Goal: Information Seeking & Learning: Learn about a topic

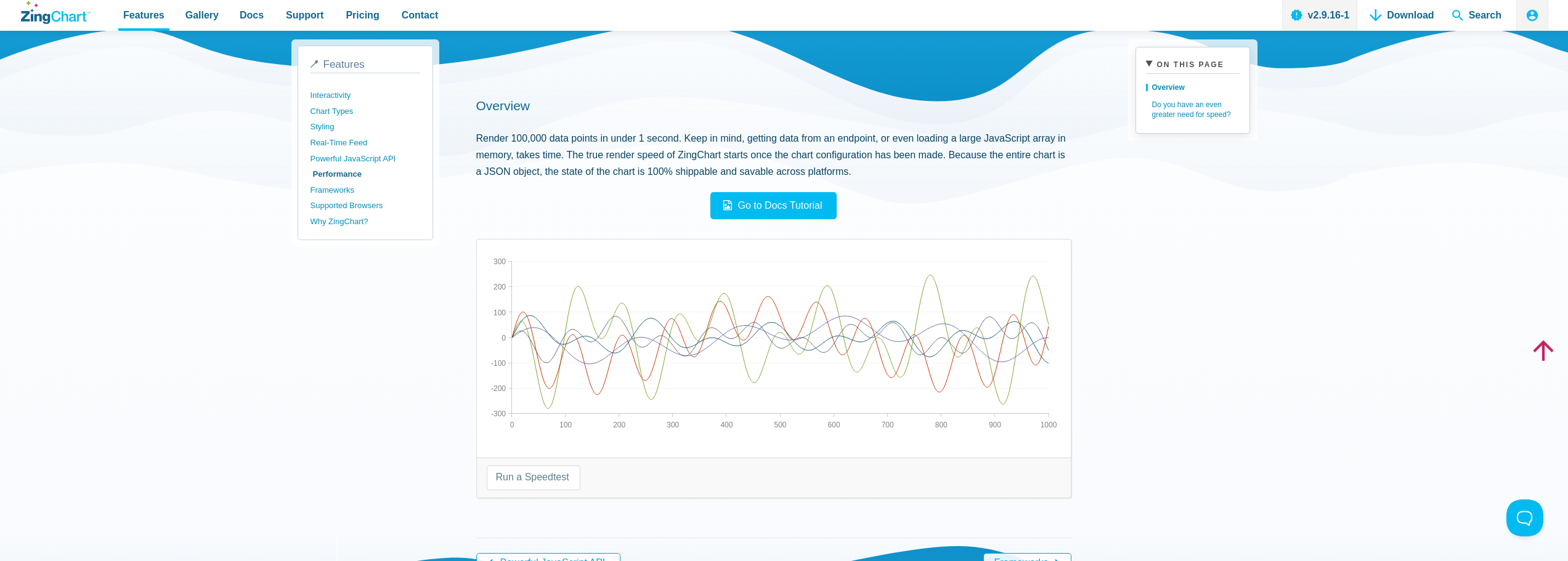
scroll to position [246, 0]
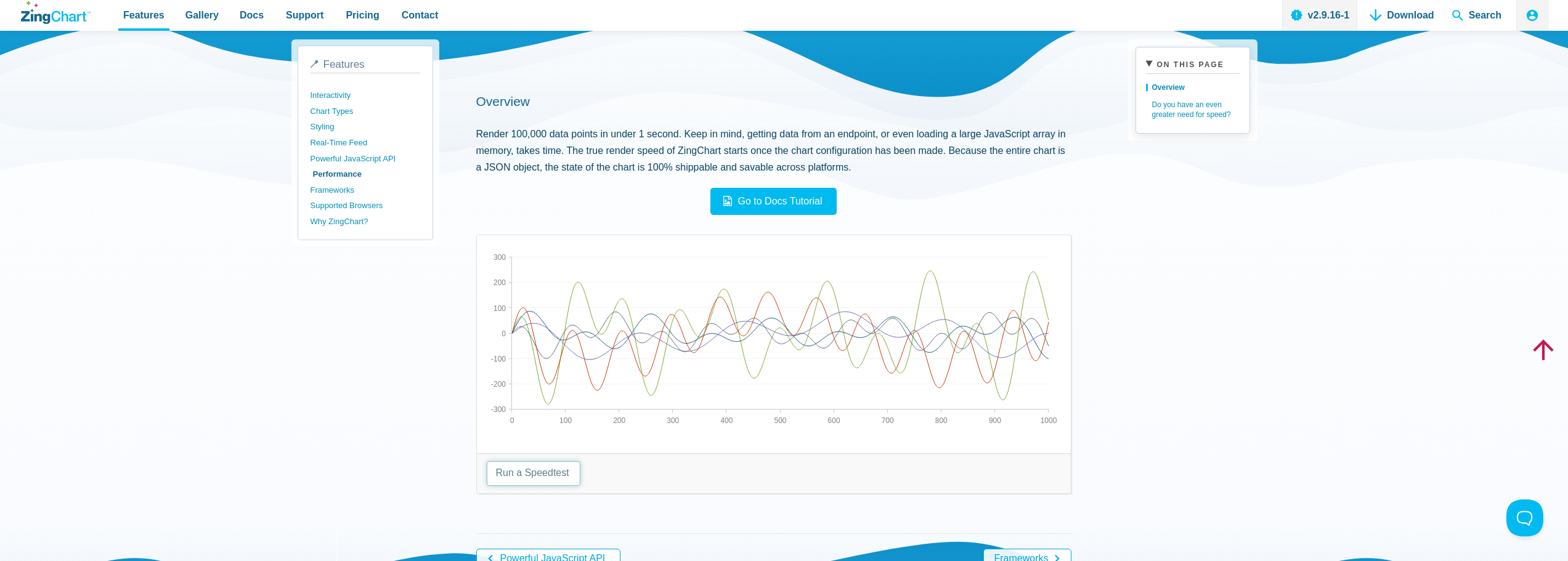
click at [535, 479] on select "Run a Speedtest 5,000 Points 10,000 Points 25,000 Points 50,000 Points 100,000 …" at bounding box center [533, 474] width 93 height 25
click at [487, 461] on select "Run a Speedtest 5,000 Points 10,000 Points 25,000 Points 50,000 Points 100,000 …" at bounding box center [533, 474] width 93 height 25
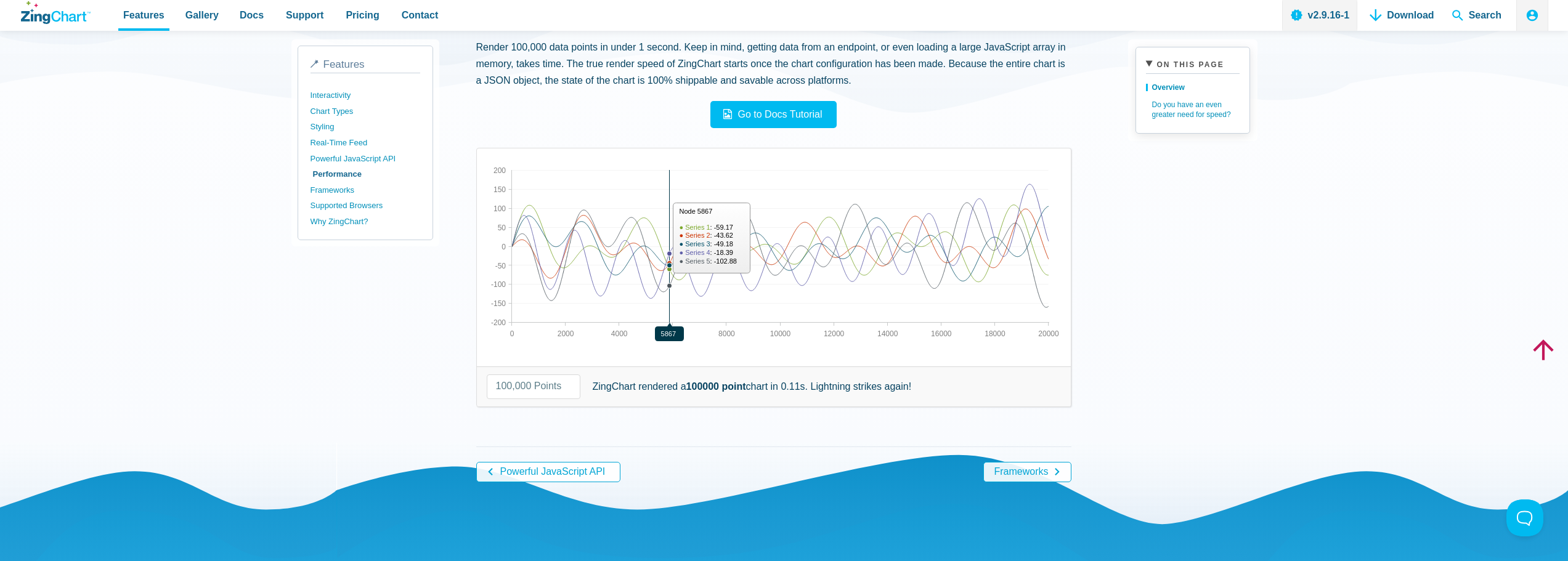
scroll to position [308, 0]
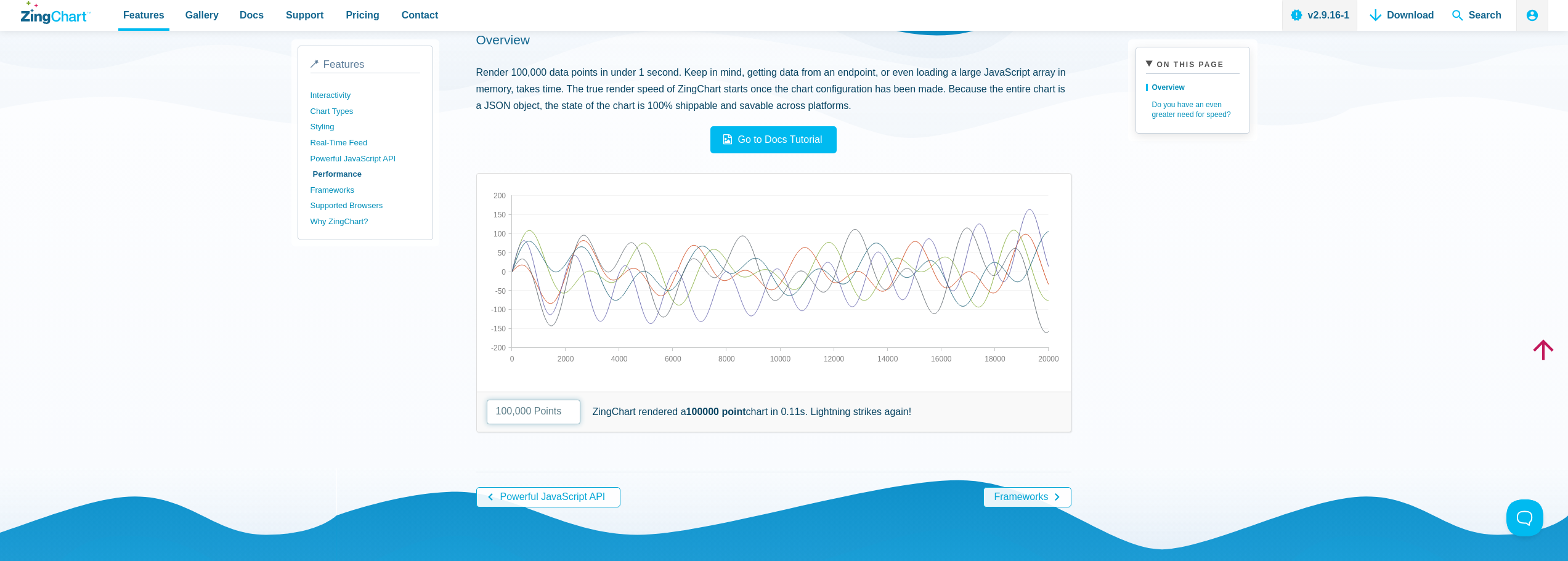
click at [541, 406] on select "Run a Speedtest 5,000 Points 10,000 Points 25,000 Points 50,000 Points 100,000 …" at bounding box center [533, 412] width 93 height 25
click at [487, 400] on select "Run a Speedtest 5,000 Points 10,000 Points 25,000 Points 50,000 Points 100,000 …" at bounding box center [533, 412] width 93 height 25
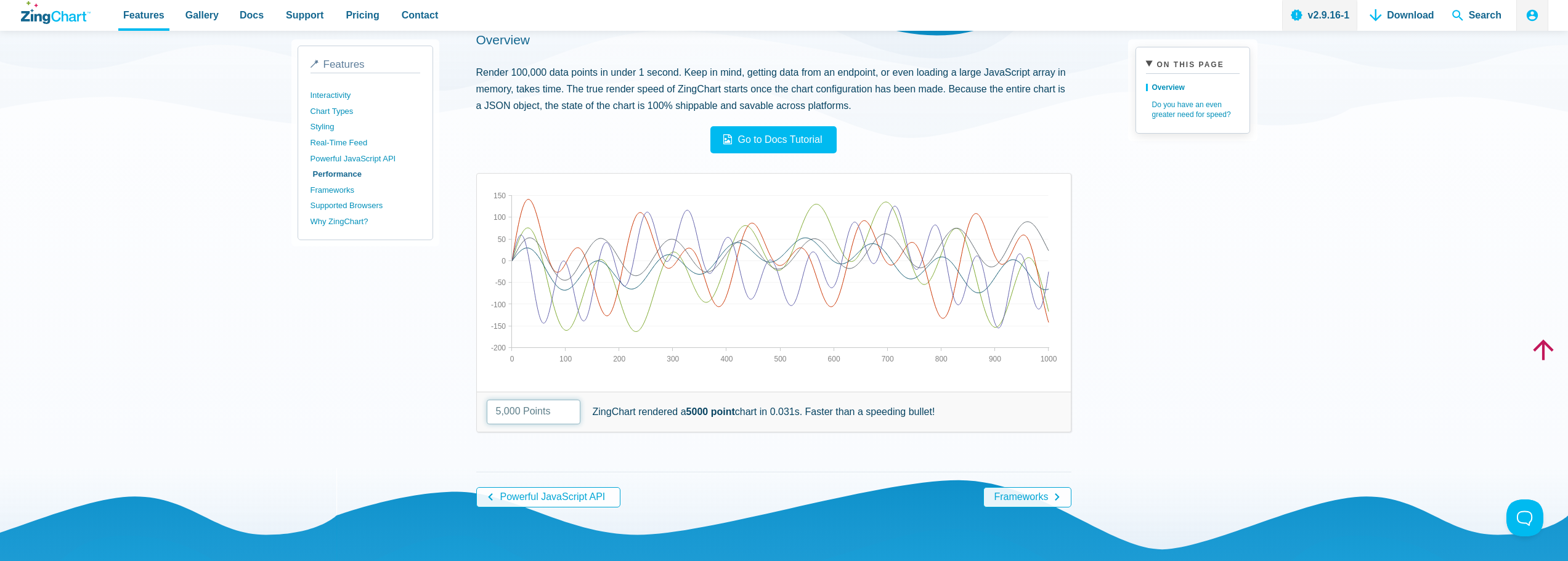
click at [536, 416] on select "Run a Speedtest 5,000 Points 10,000 Points 25,000 Points 50,000 Points 100,000 …" at bounding box center [533, 412] width 93 height 25
select select "100000"
click at [487, 400] on select "Run a Speedtest 5,000 Points 10,000 Points 25,000 Points 50,000 Points 100,000 …" at bounding box center [533, 412] width 93 height 25
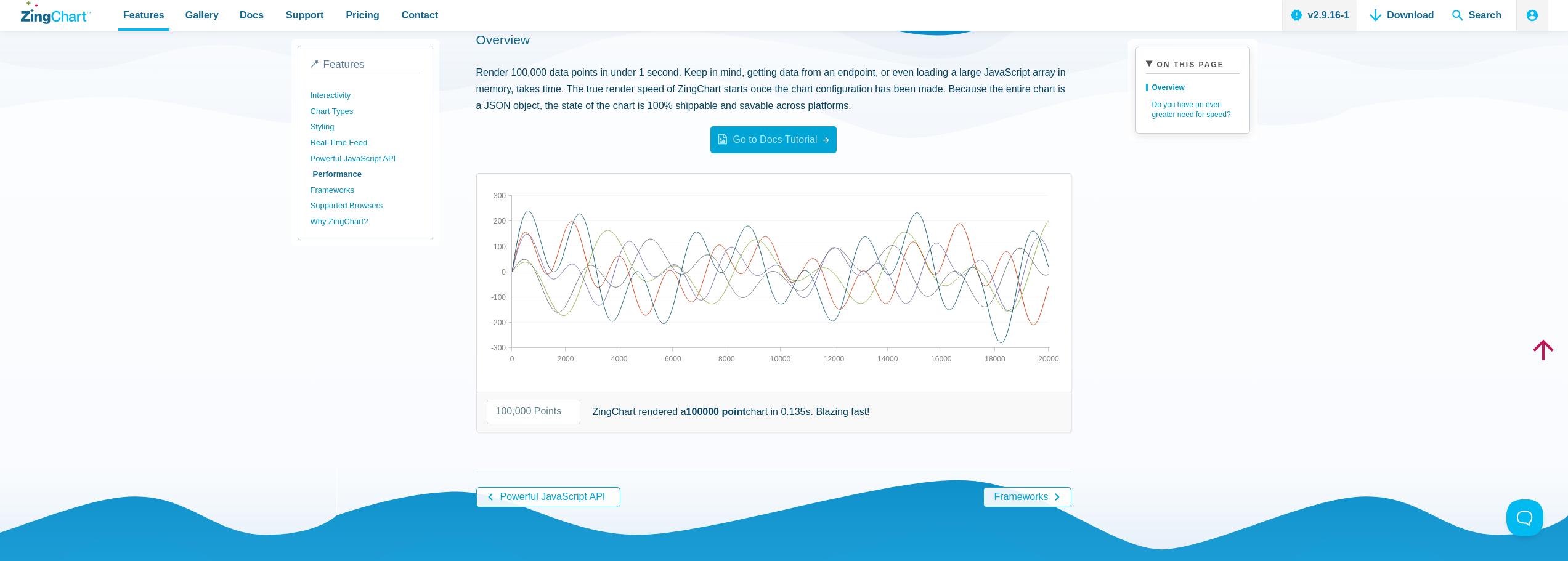
click at [787, 135] on span "Go to Docs Tutorial" at bounding box center [769, 140] width 97 height 10
